Goal: Transaction & Acquisition: Purchase product/service

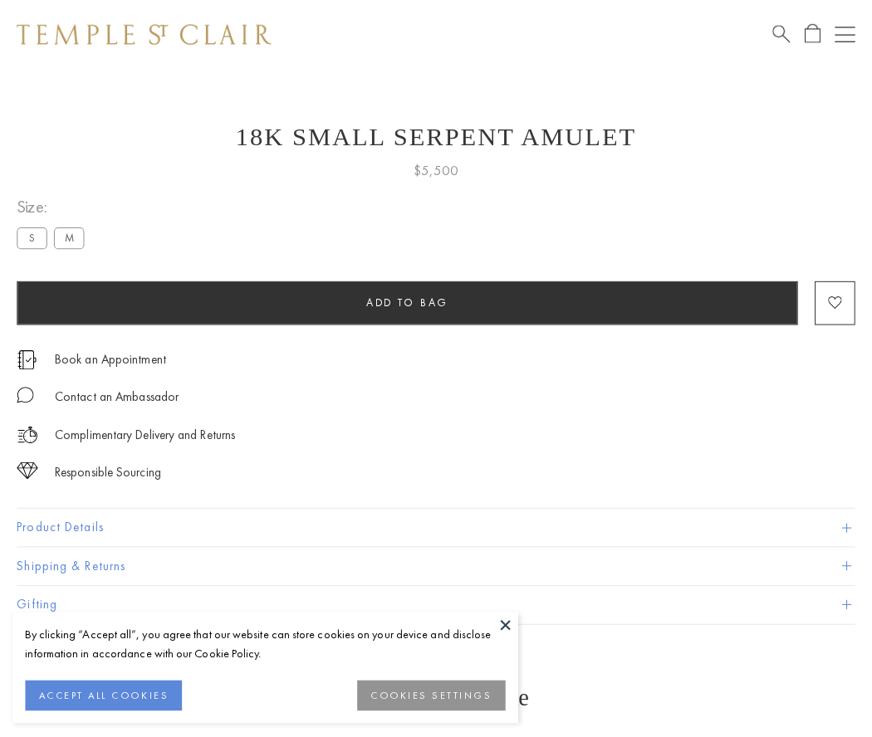
scroll to position [66, 0]
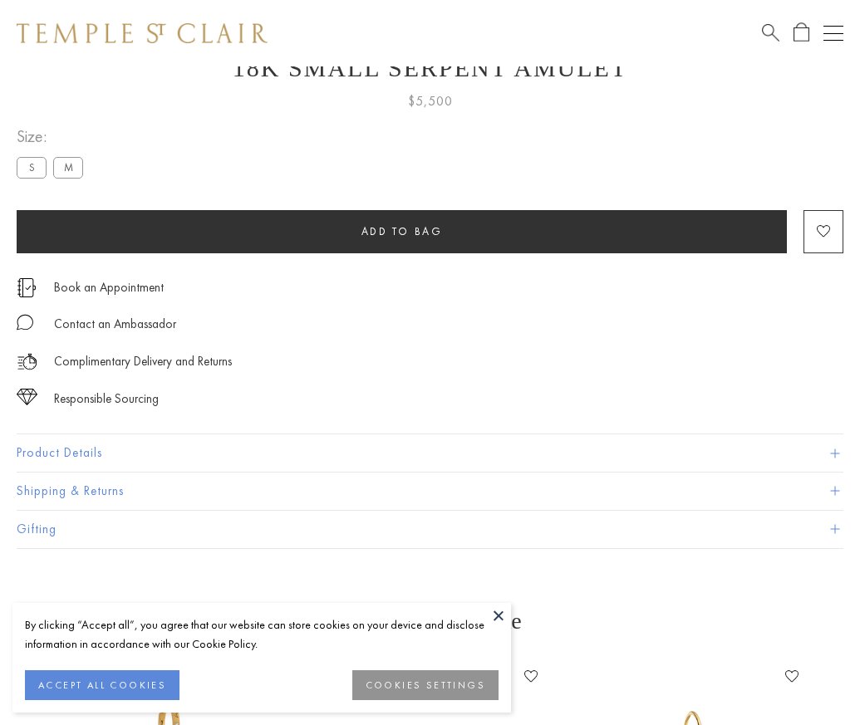
click at [401, 231] on span "Add to bag" at bounding box center [401, 231] width 81 height 14
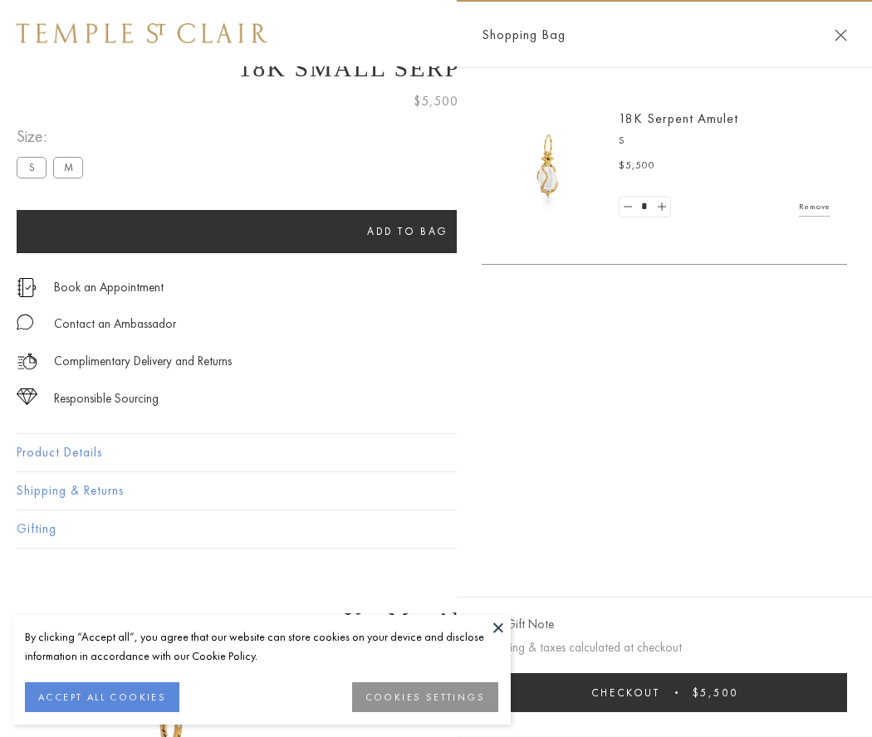
click at [831, 693] on button "Checkout $5,500" at bounding box center [664, 692] width 365 height 39
